Goal: Transaction & Acquisition: Book appointment/travel/reservation

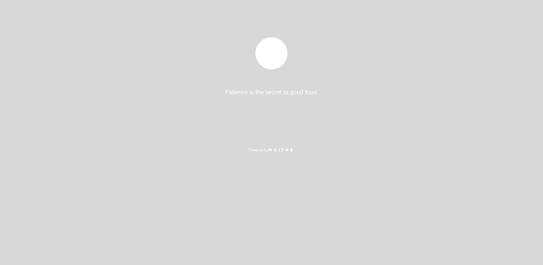
select select "es"
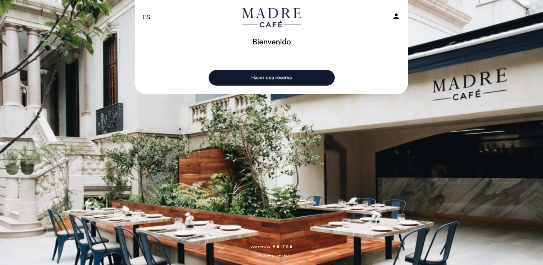
click at [303, 79] on button "Hacer una reserva" at bounding box center [272, 78] width 126 height 16
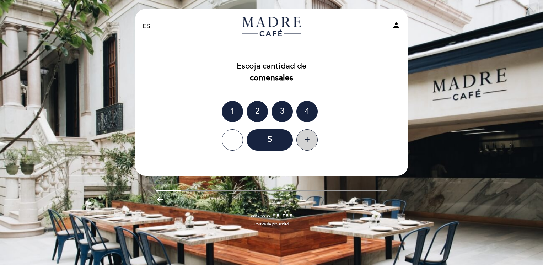
click at [312, 144] on div "+" at bounding box center [306, 139] width 21 height 21
click at [310, 139] on div "+" at bounding box center [306, 139] width 21 height 21
click at [305, 144] on div "+" at bounding box center [306, 139] width 21 height 21
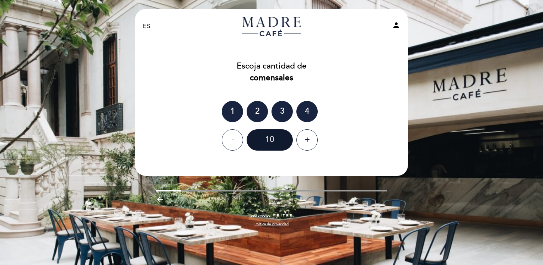
click at [268, 139] on div "10" at bounding box center [270, 139] width 46 height 21
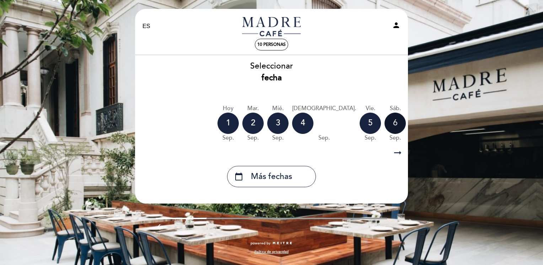
click at [384, 125] on div "6" at bounding box center [394, 123] width 21 height 21
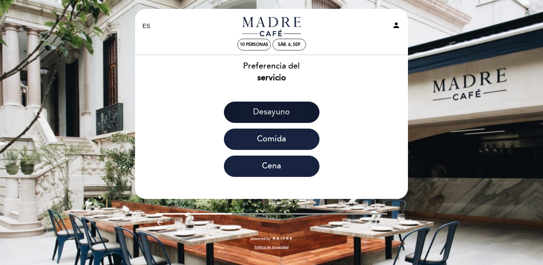
click at [291, 108] on button "Desayuno" at bounding box center [272, 112] width 96 height 21
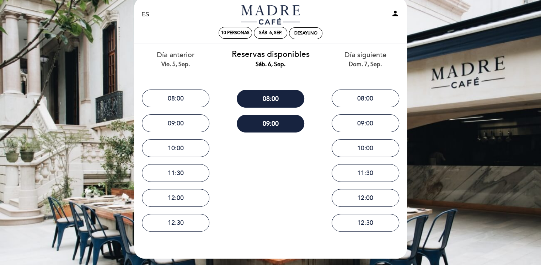
scroll to position [14, 0]
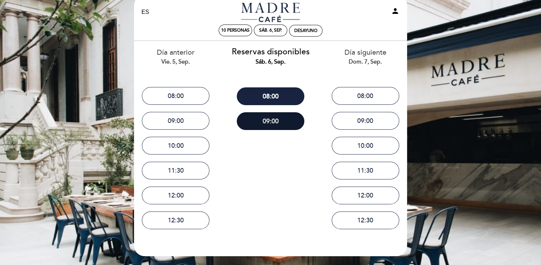
click at [284, 121] on button "09:00" at bounding box center [270, 121] width 67 height 18
